Goal: Register for event/course

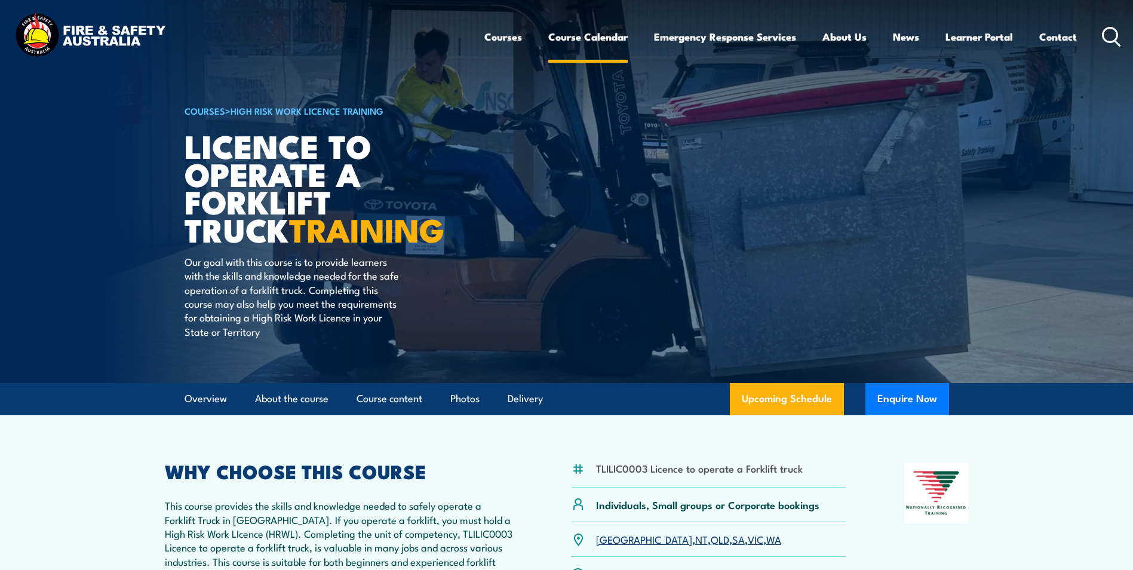
click at [581, 35] on link "Course Calendar" at bounding box center [587, 37] width 79 height 32
click at [770, 395] on link "Upcoming Schedule" at bounding box center [787, 399] width 114 height 32
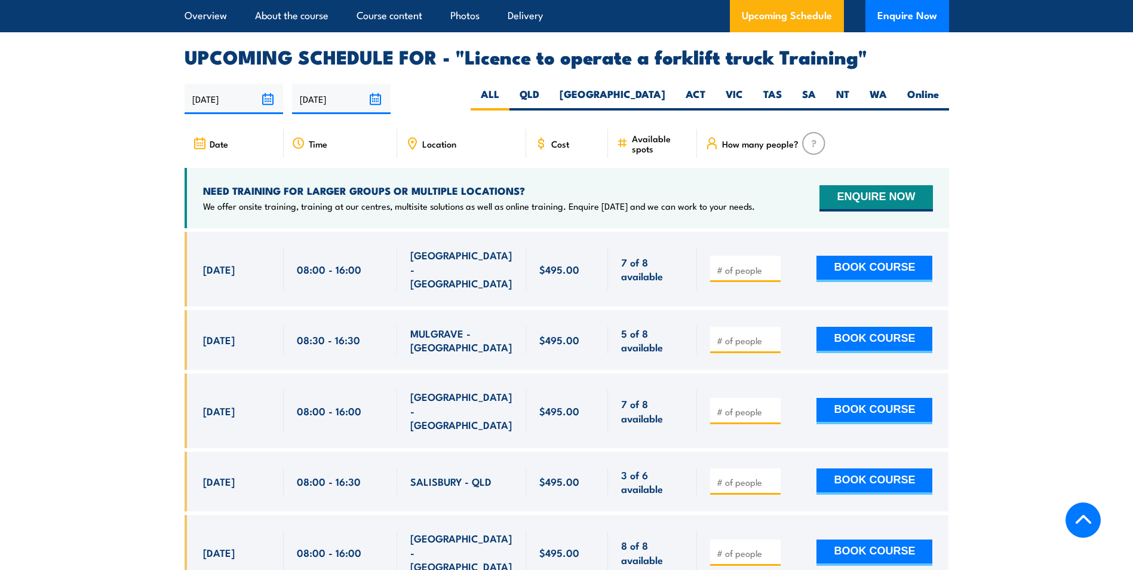
scroll to position [1939, 0]
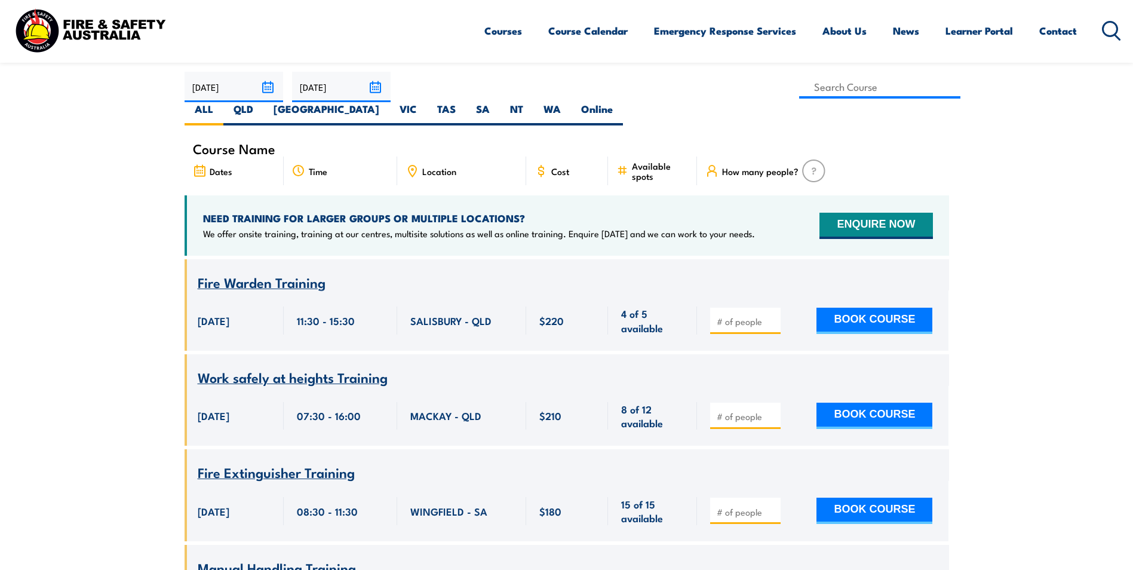
scroll to position [239, 0]
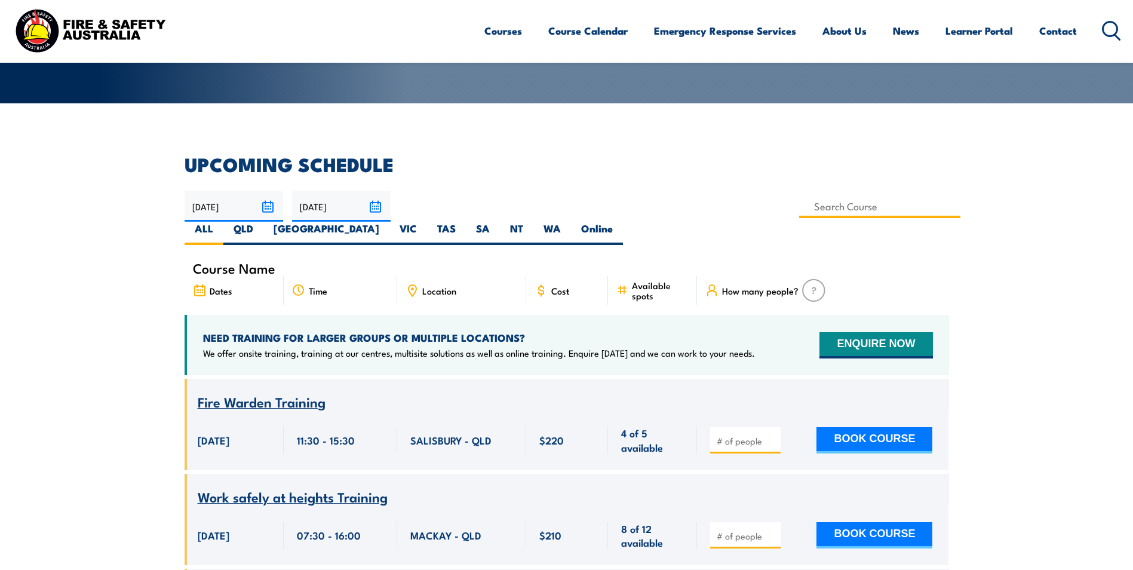
click at [799, 211] on input at bounding box center [880, 206] width 162 height 23
click at [799, 203] on input at bounding box center [880, 206] width 162 height 23
type input "Licence to operate a forklift truck Training"
click at [799, 208] on input "Licence to operate a forklift truck Training" at bounding box center [880, 206] width 162 height 23
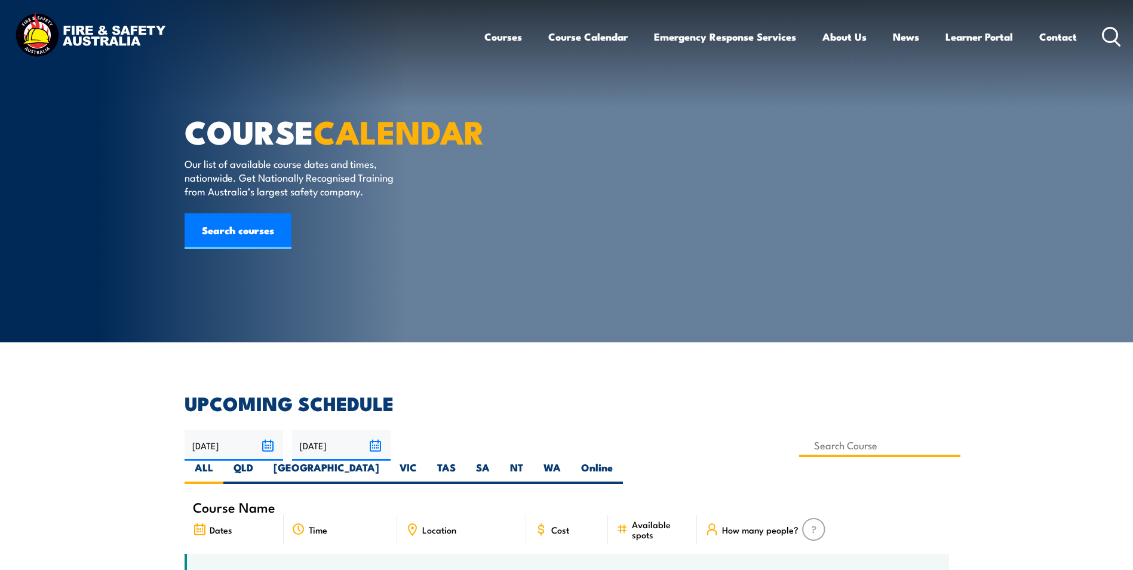
click at [799, 439] on input at bounding box center [880, 445] width 162 height 23
click at [799, 444] on input "Licence to operate a forklift truck Trainingforkl" at bounding box center [880, 445] width 162 height 23
drag, startPoint x: 431, startPoint y: 444, endPoint x: 574, endPoint y: 451, distance: 144.1
click at [799, 451] on input "Licence to operate a fkorklift truck Trainingforl" at bounding box center [880, 445] width 162 height 23
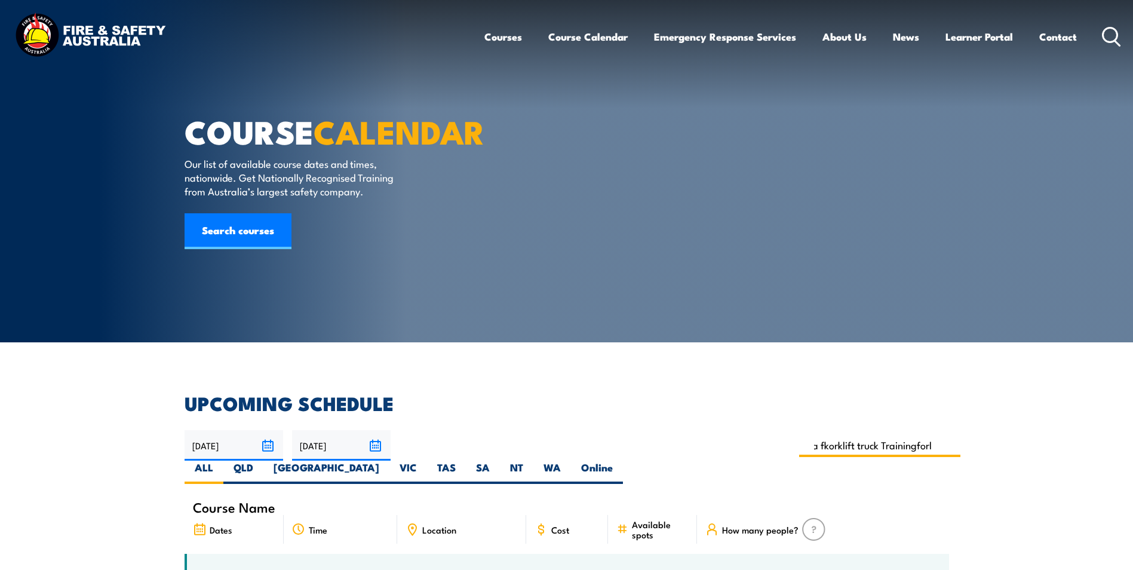
type input "Licence to operate"
drag, startPoint x: 512, startPoint y: 447, endPoint x: 411, endPoint y: 448, distance: 101.5
click at [411, 448] on div "01/09/2025 31/10/2025" at bounding box center [567, 457] width 764 height 54
click at [799, 447] on input at bounding box center [880, 445] width 162 height 23
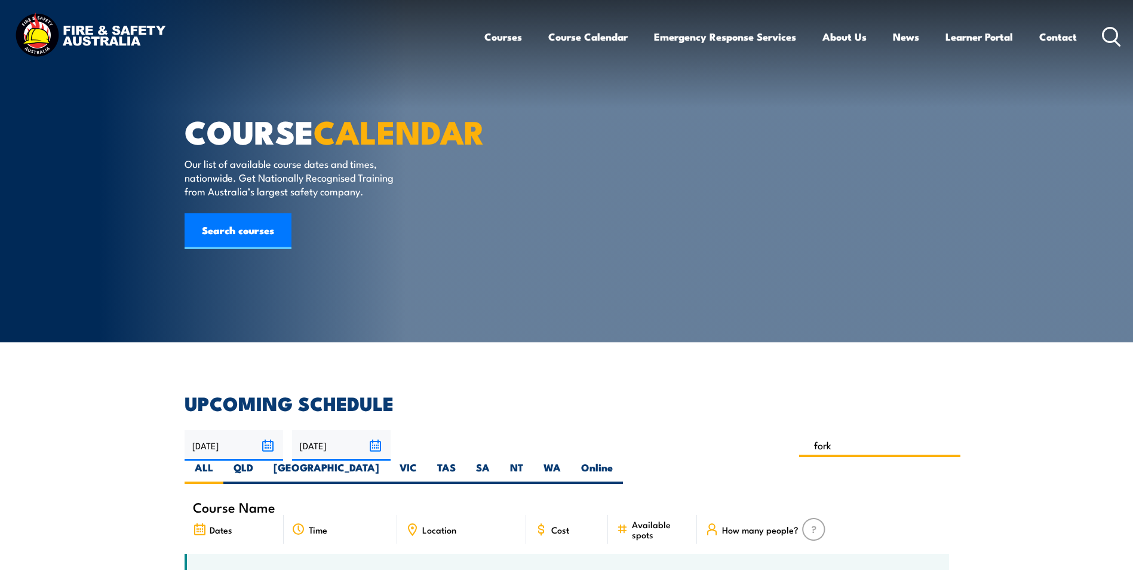
type input "VOC – HRWL Forklift"
